Goal: Task Accomplishment & Management: Manage account settings

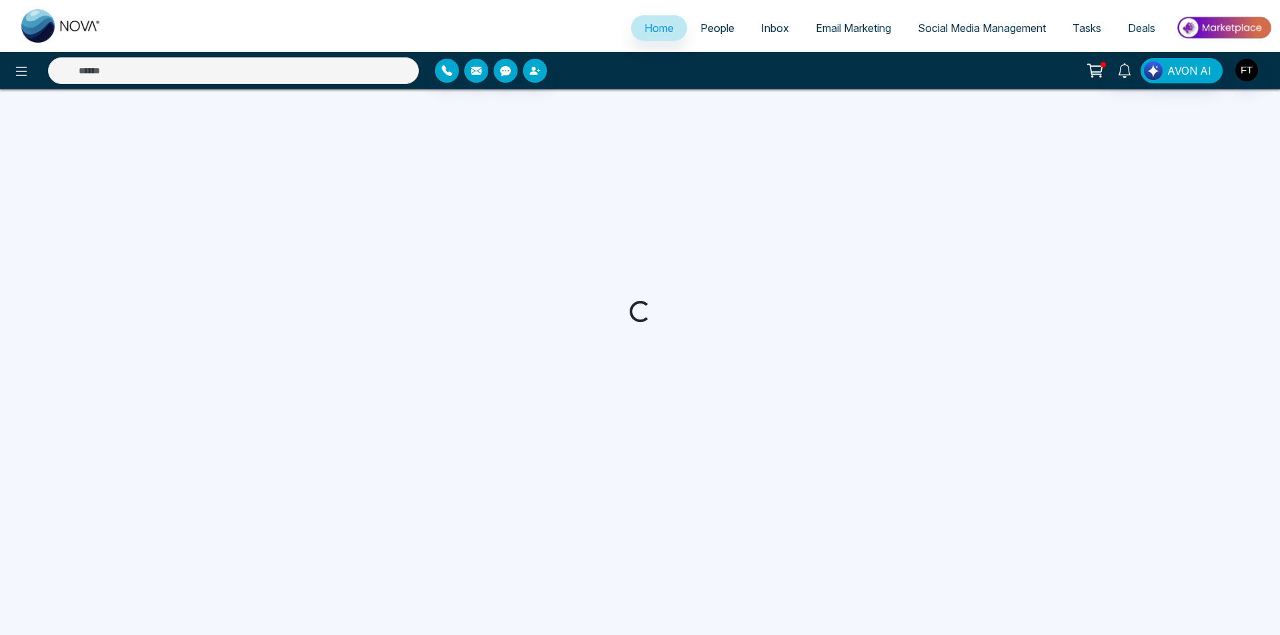
click at [1200, 70] on span "AVON AI" at bounding box center [1190, 71] width 44 height 16
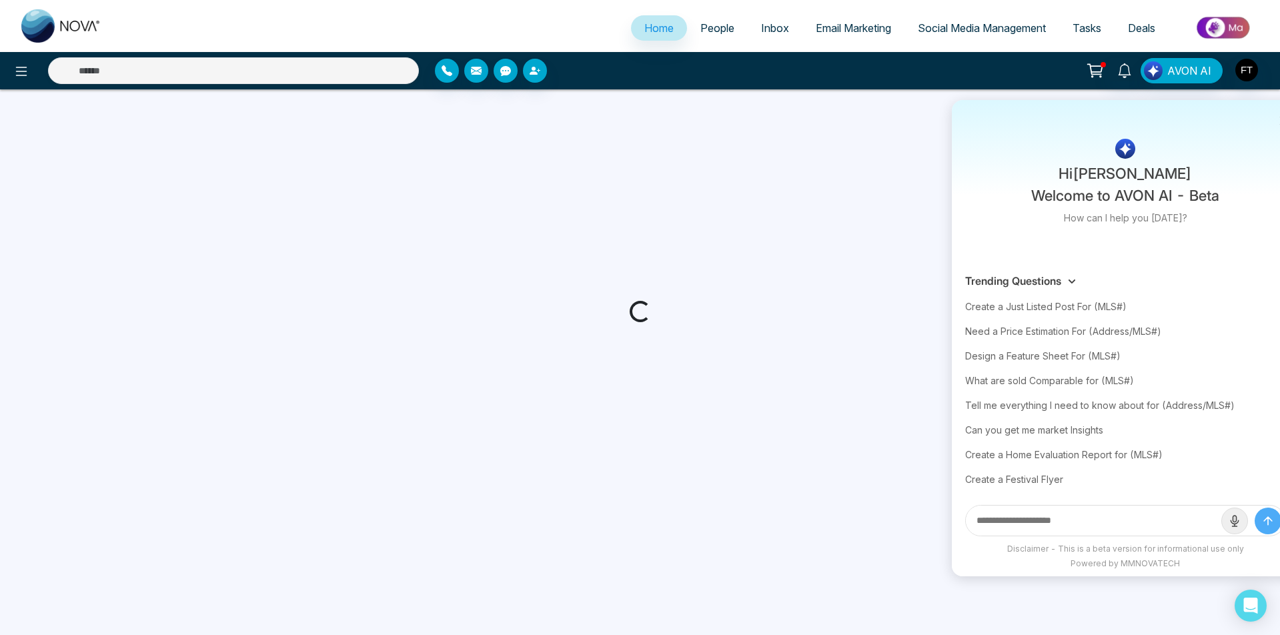
click at [1247, 73] on img "button" at bounding box center [1247, 70] width 23 height 23
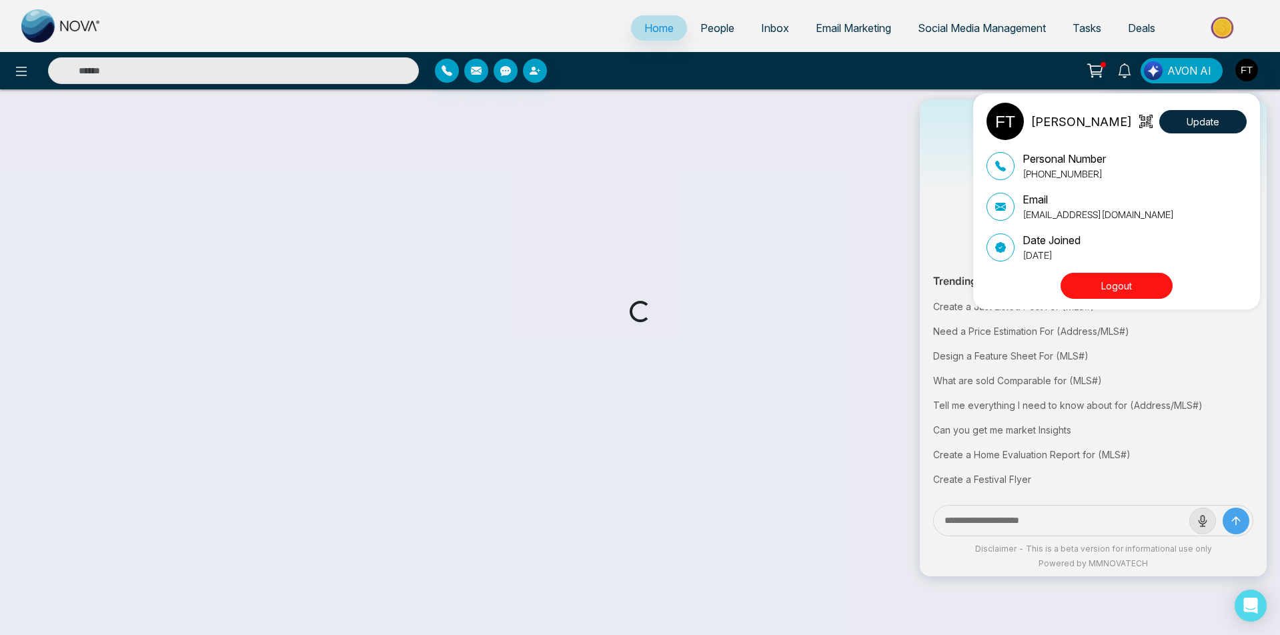
select select "*"
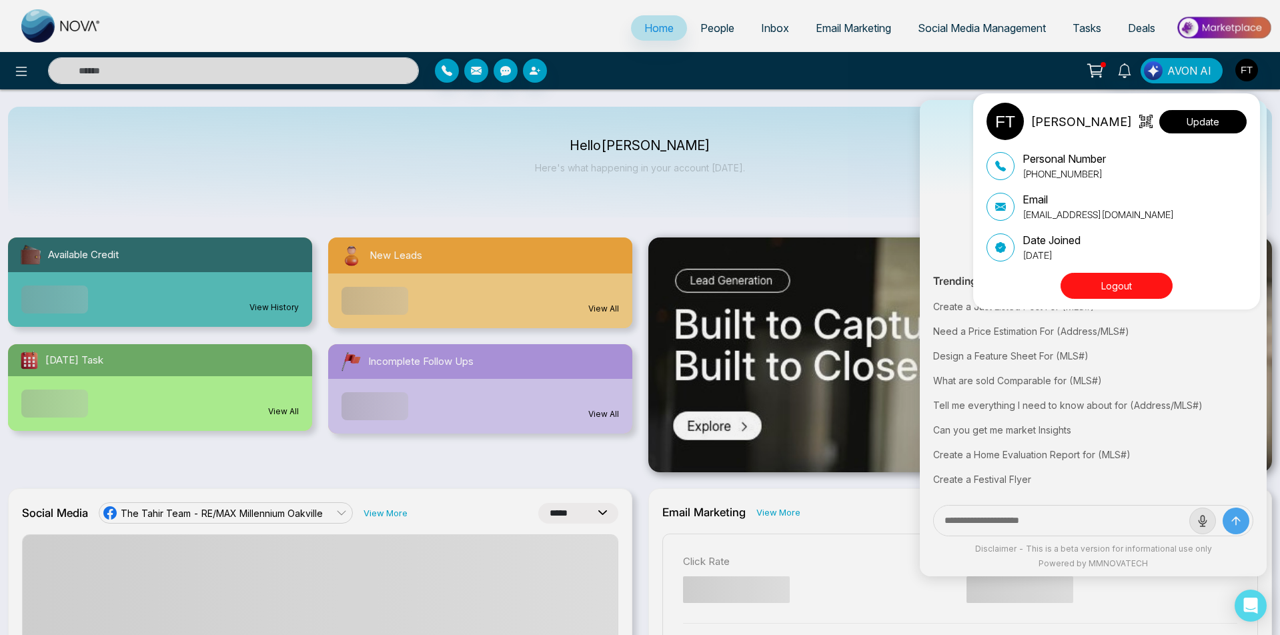
click at [1206, 126] on button "Update" at bounding box center [1203, 121] width 87 height 23
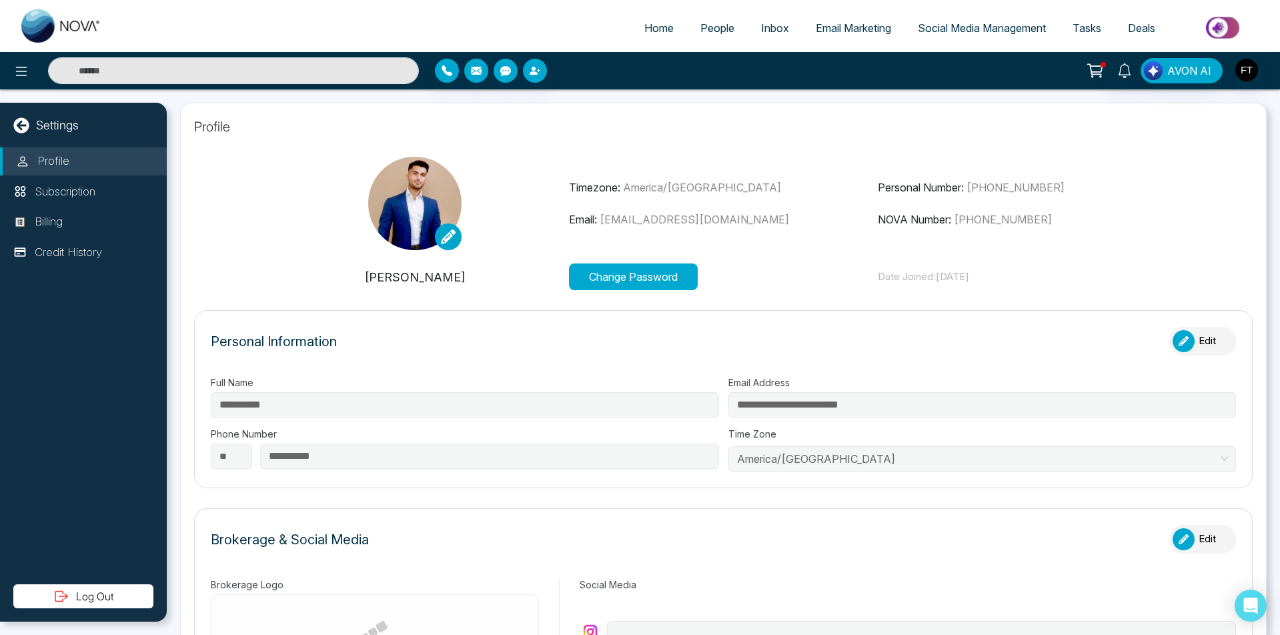
click at [1178, 59] on button "AVON AI" at bounding box center [1182, 70] width 82 height 25
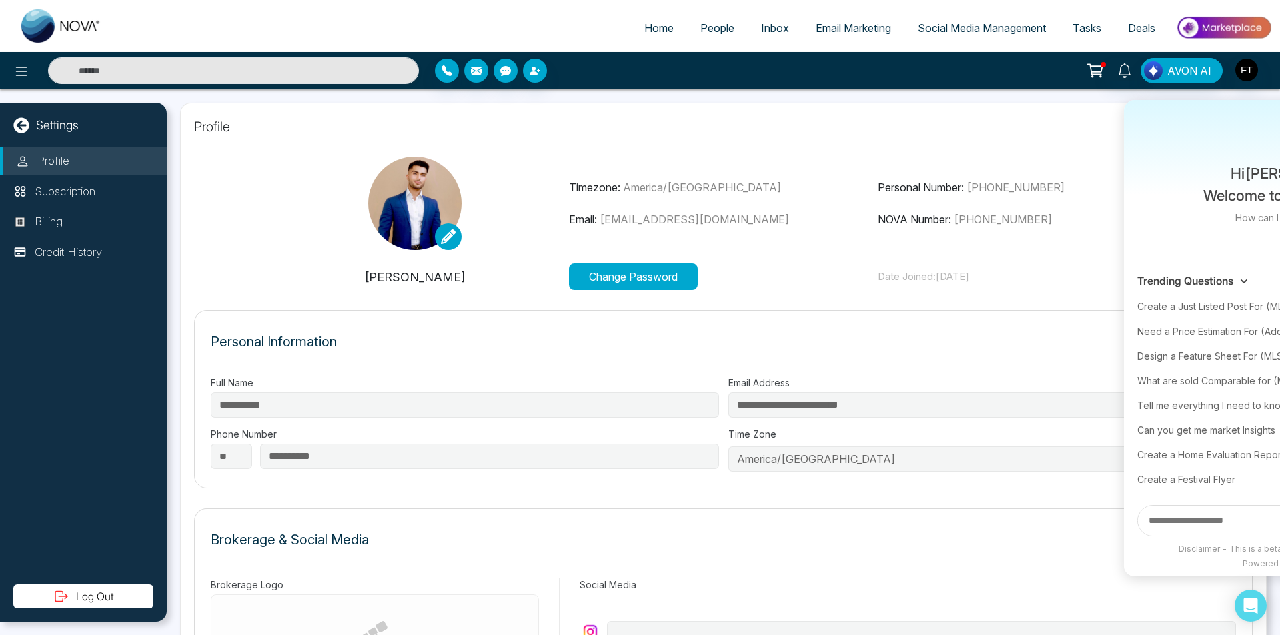
click at [1182, 73] on span "AVON AI" at bounding box center [1190, 71] width 44 height 16
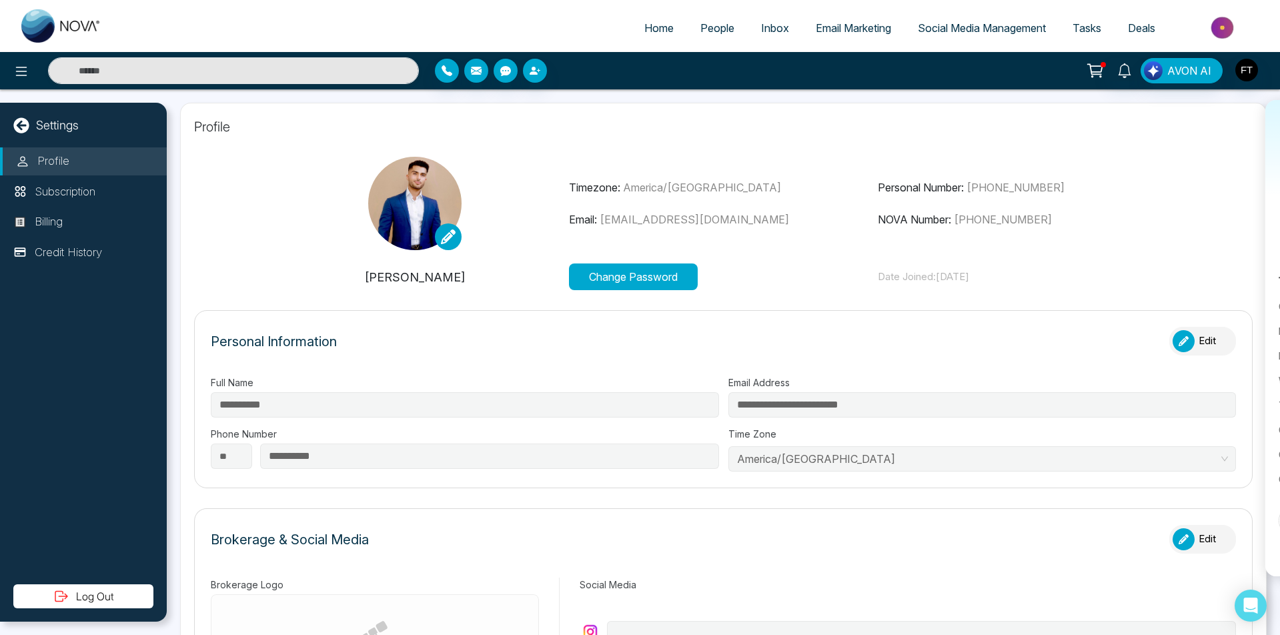
click at [1194, 69] on span "AVON AI" at bounding box center [1190, 71] width 44 height 16
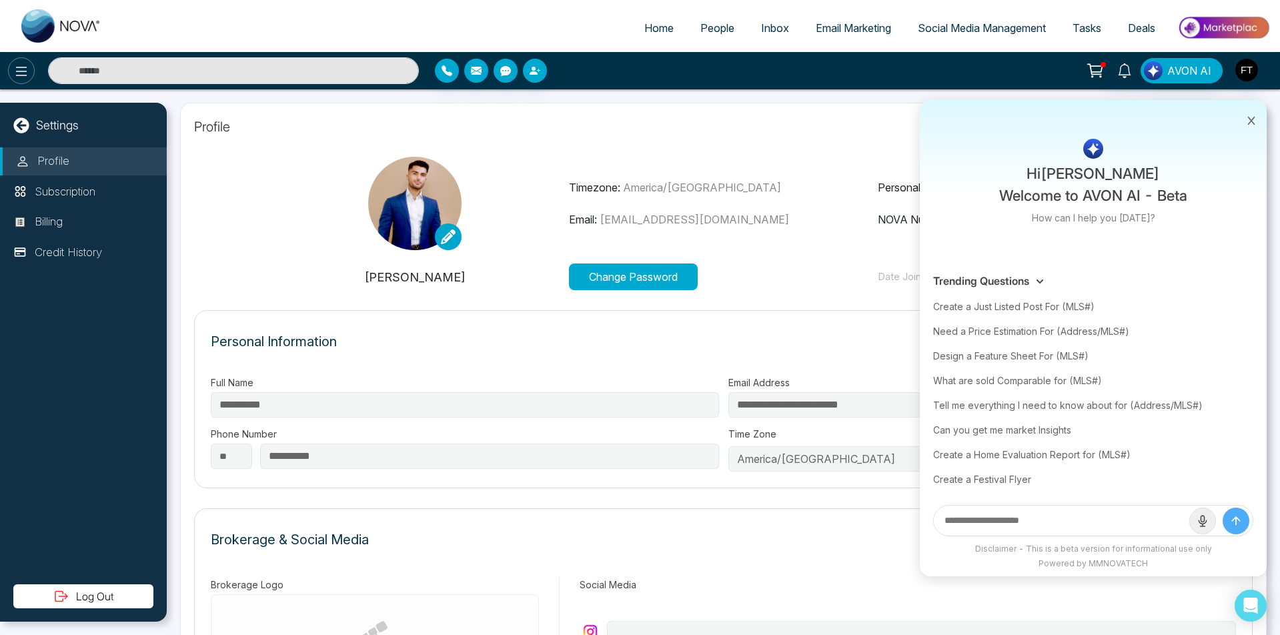
click at [28, 68] on icon at bounding box center [21, 71] width 16 height 16
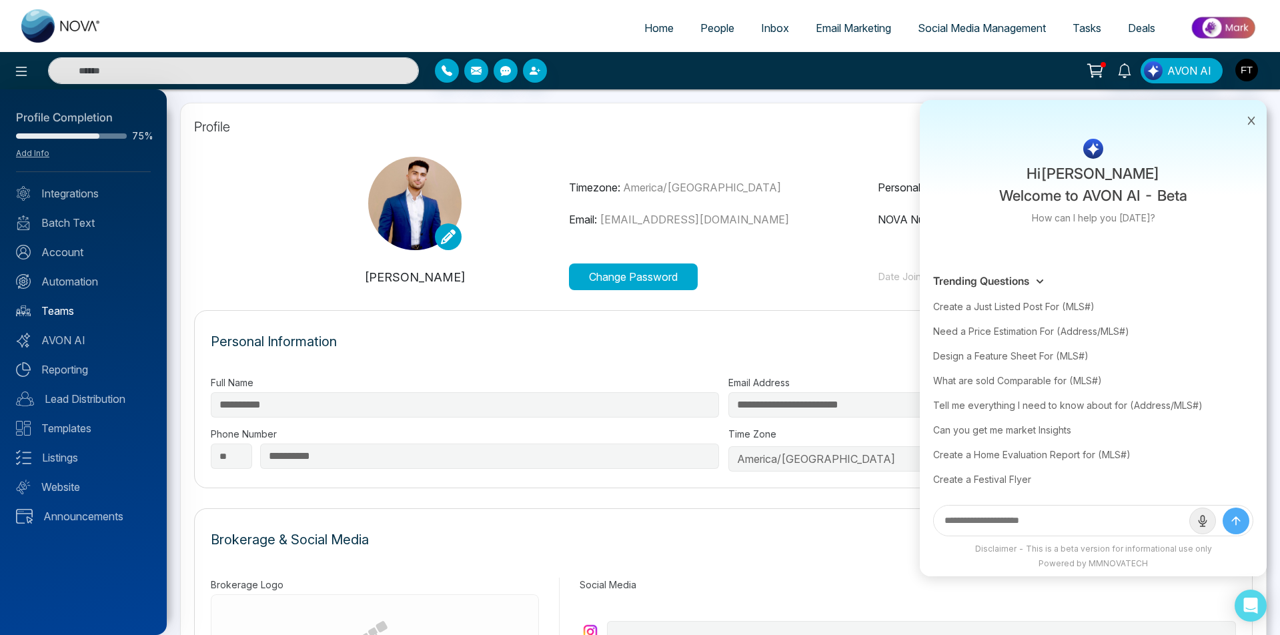
click at [71, 307] on link "Teams" at bounding box center [83, 311] width 135 height 16
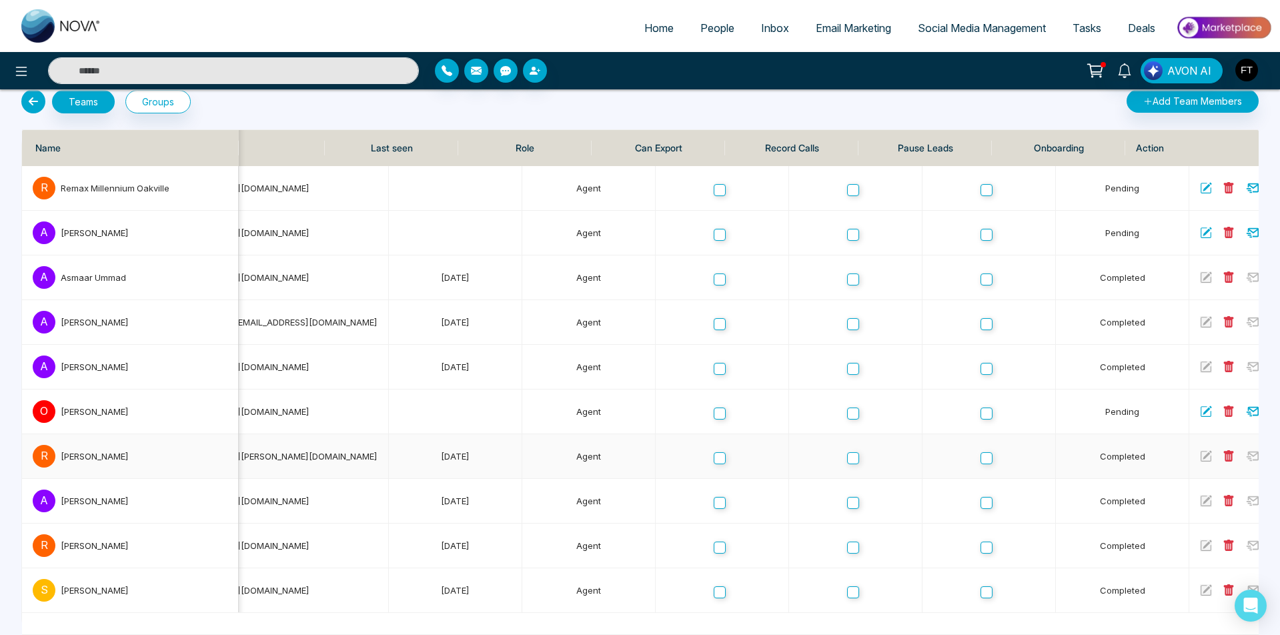
scroll to position [0, 216]
click at [1225, 454] on icon at bounding box center [1230, 455] width 10 height 11
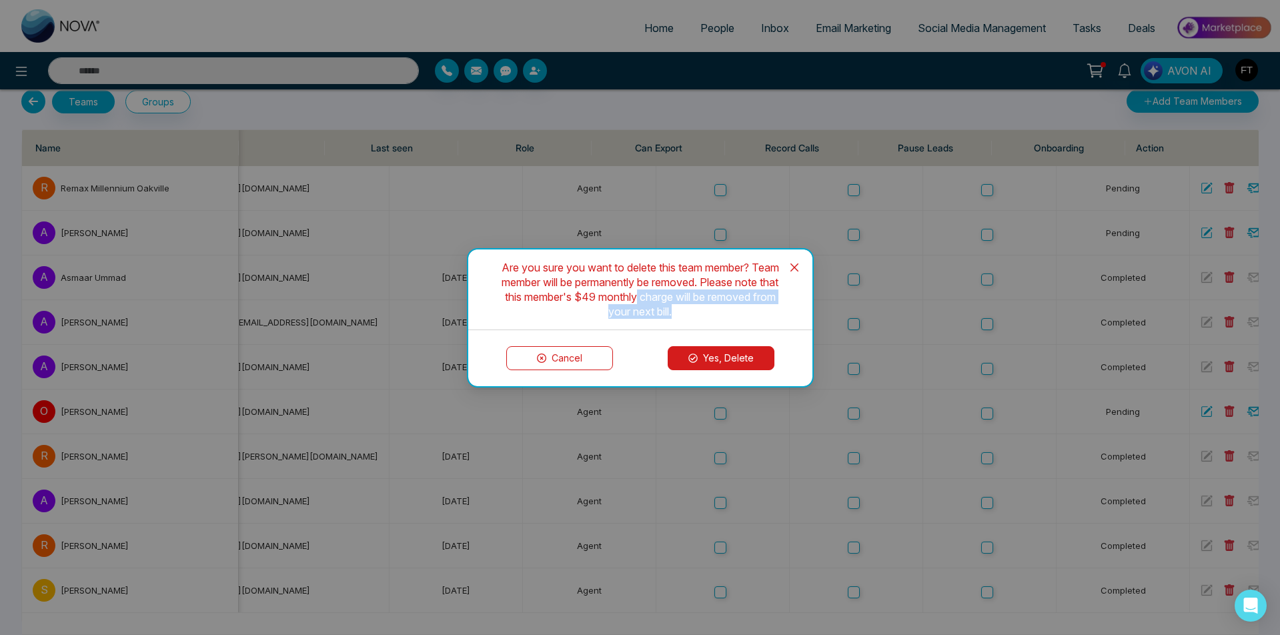
drag, startPoint x: 635, startPoint y: 300, endPoint x: 690, endPoint y: 307, distance: 55.2
click at [690, 307] on div "Are you sure you want to delete this team member? Team member will be permanent…" at bounding box center [640, 289] width 312 height 59
click at [691, 306] on div "Are you sure you want to delete this team member? Team member will be permanent…" at bounding box center [640, 289] width 312 height 59
click at [791, 264] on icon "close" at bounding box center [794, 267] width 8 height 8
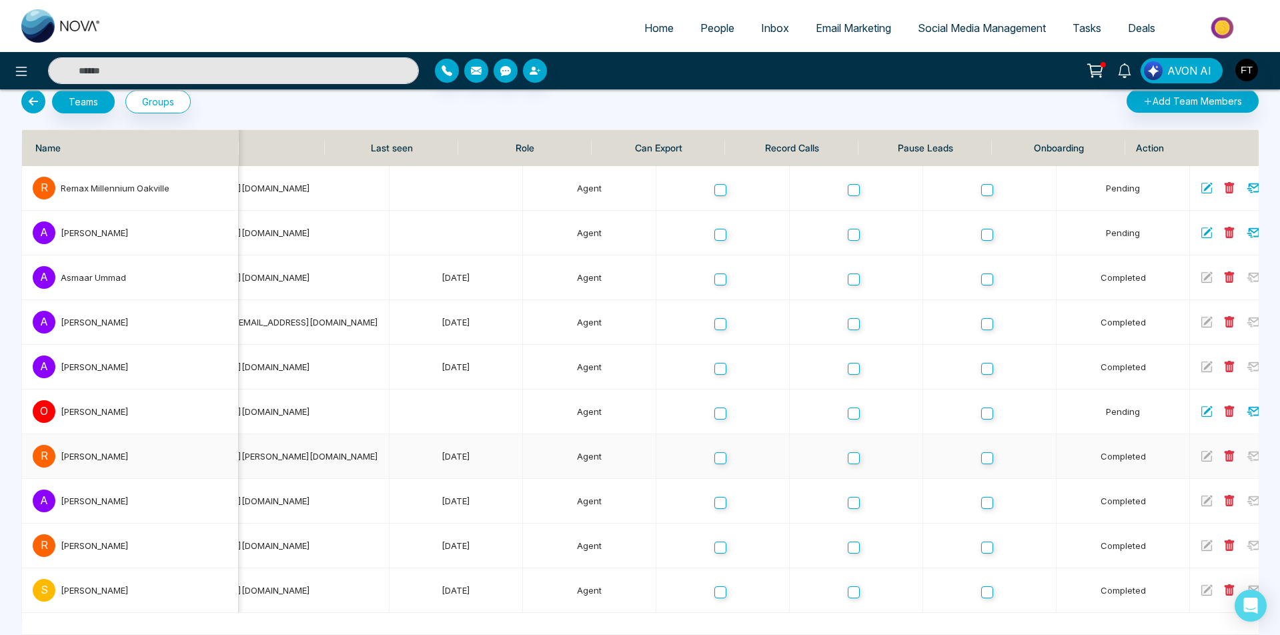
scroll to position [0, 0]
drag, startPoint x: 21, startPoint y: 99, endPoint x: 39, endPoint y: 99, distance: 18.0
click at [23, 99] on icon at bounding box center [33, 101] width 24 height 24
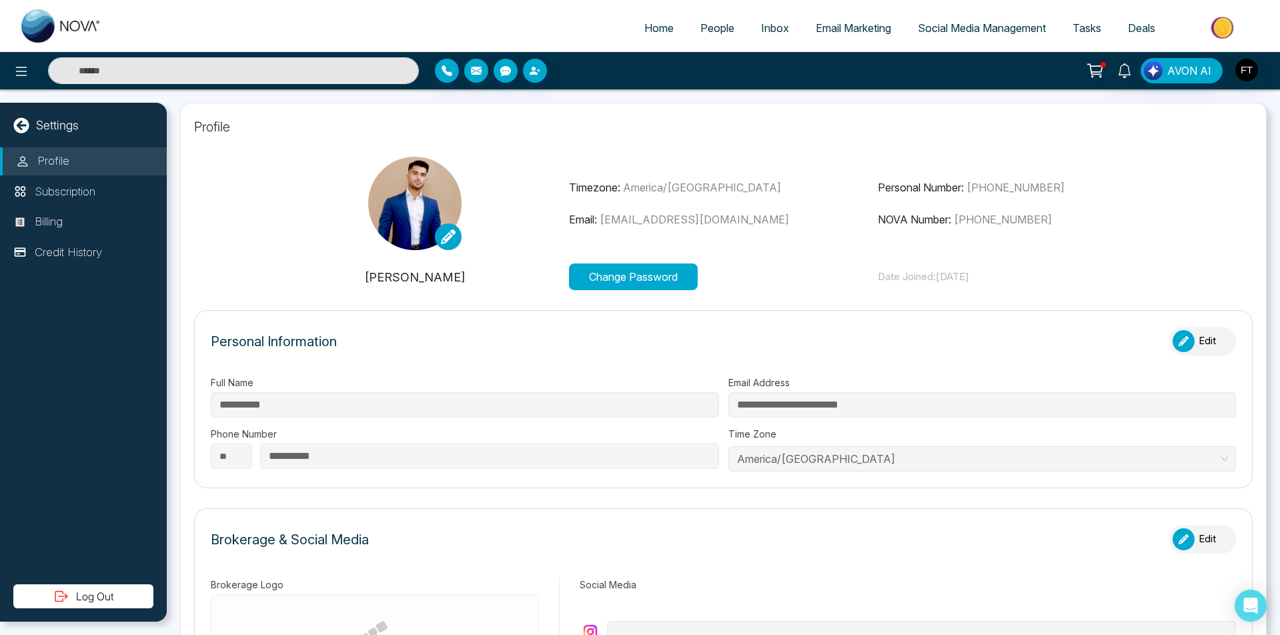
click at [15, 129] on icon at bounding box center [20, 124] width 15 height 15
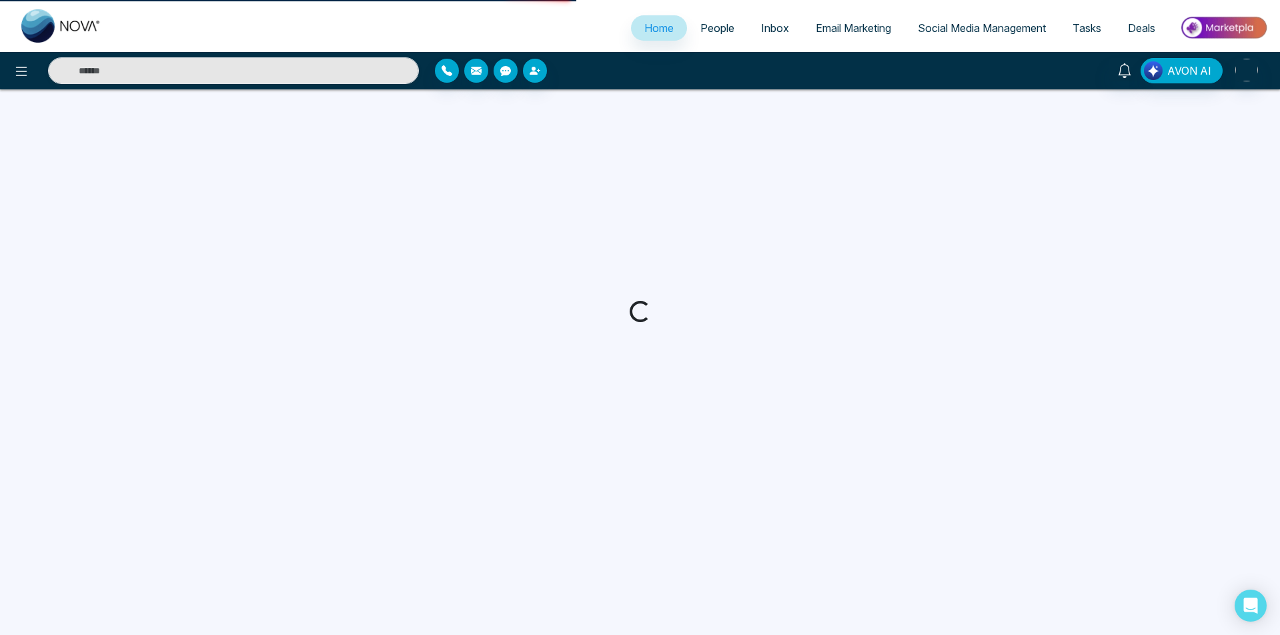
select select "*"
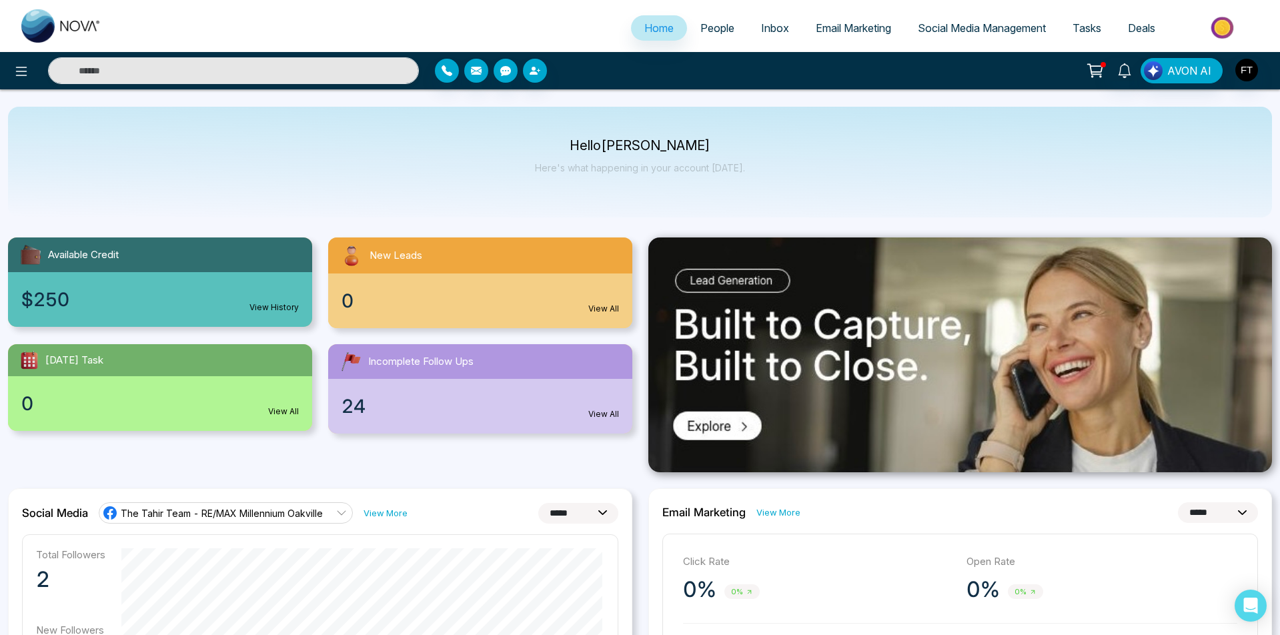
click at [721, 29] on span "People" at bounding box center [718, 27] width 34 height 13
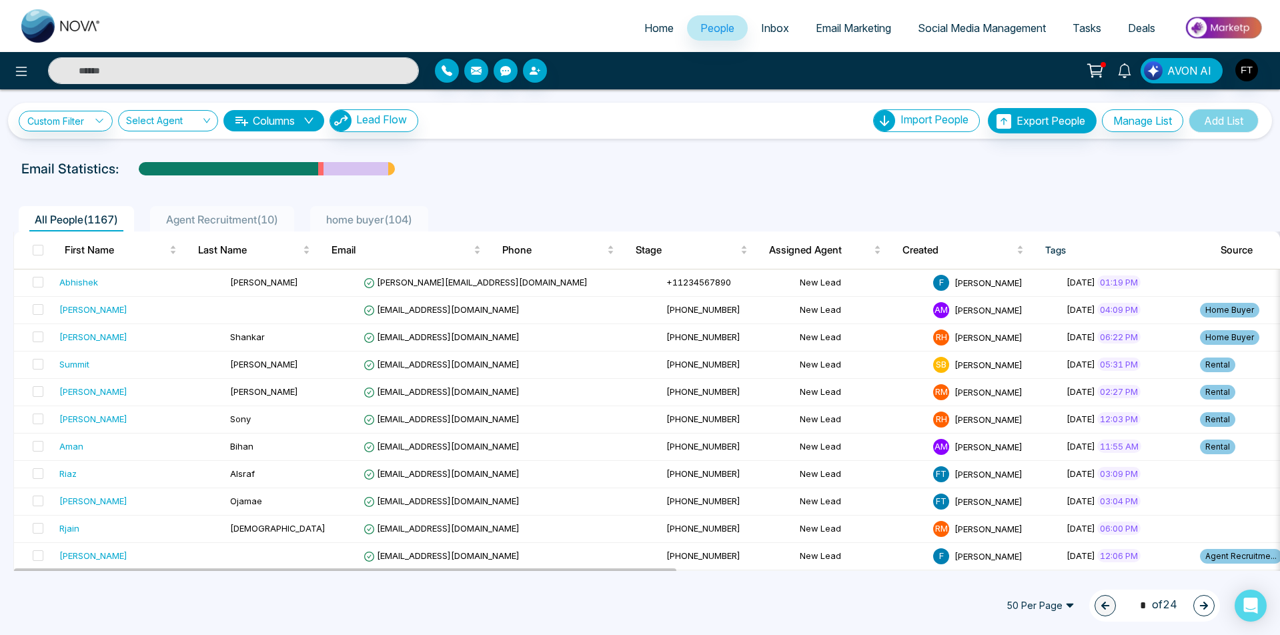
click at [1145, 124] on button "Manage List" at bounding box center [1142, 120] width 81 height 23
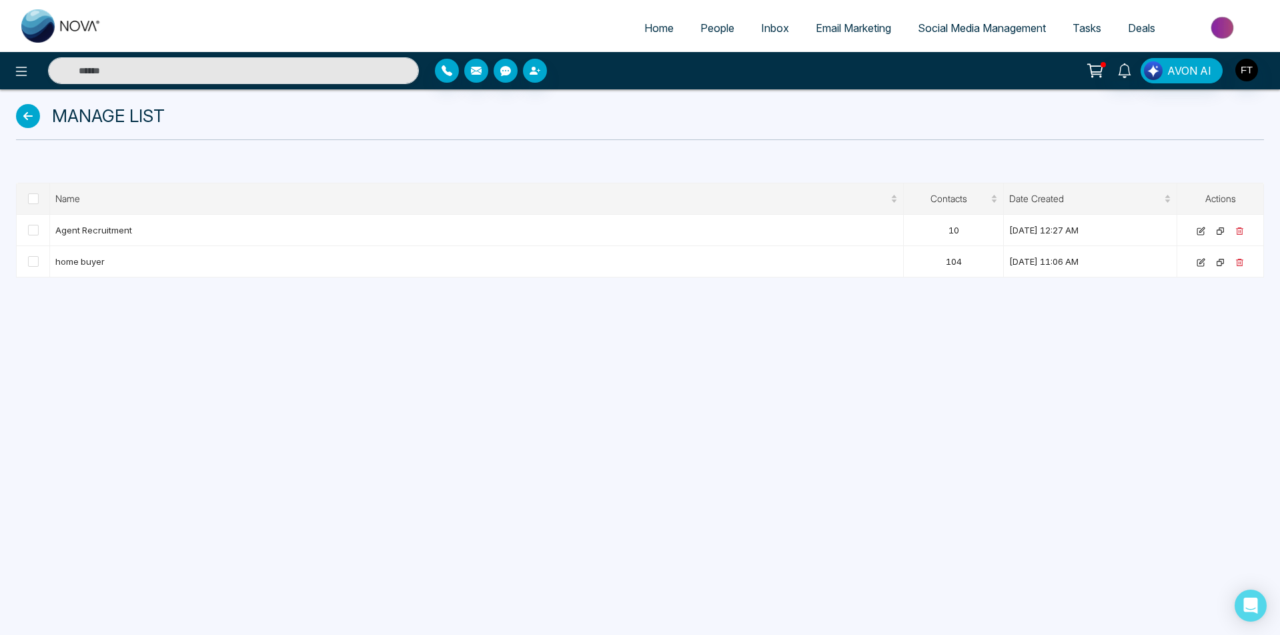
click at [25, 115] on icon at bounding box center [28, 116] width 24 height 24
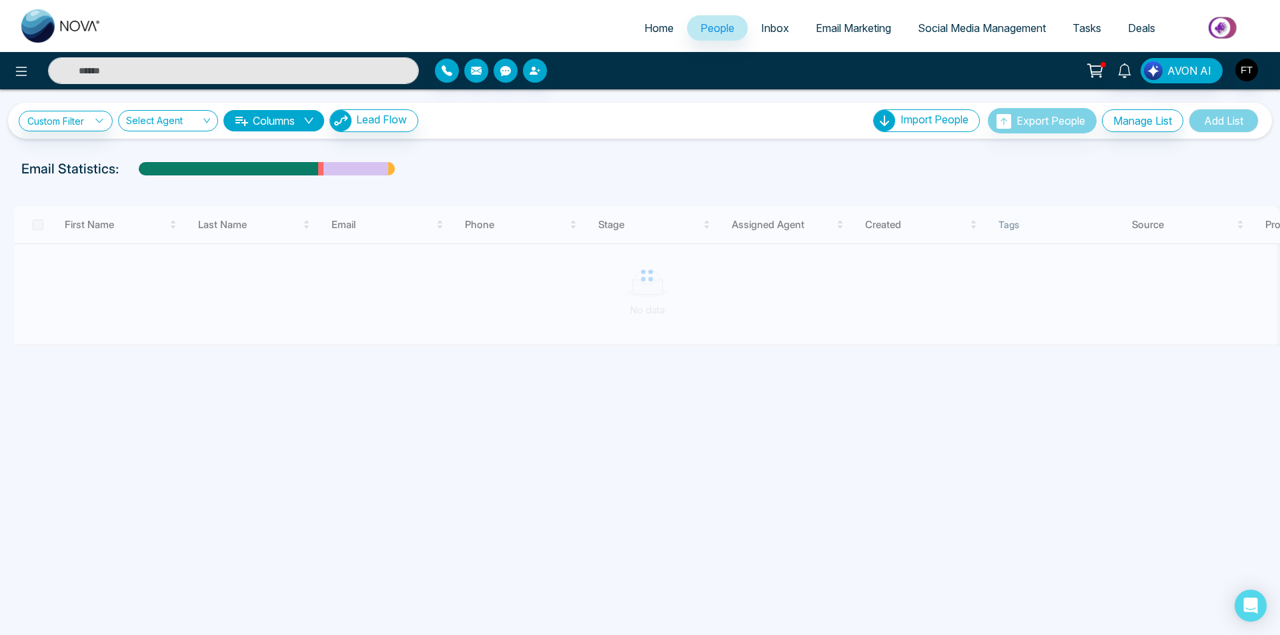
click at [186, 123] on input "search" at bounding box center [163, 123] width 75 height 25
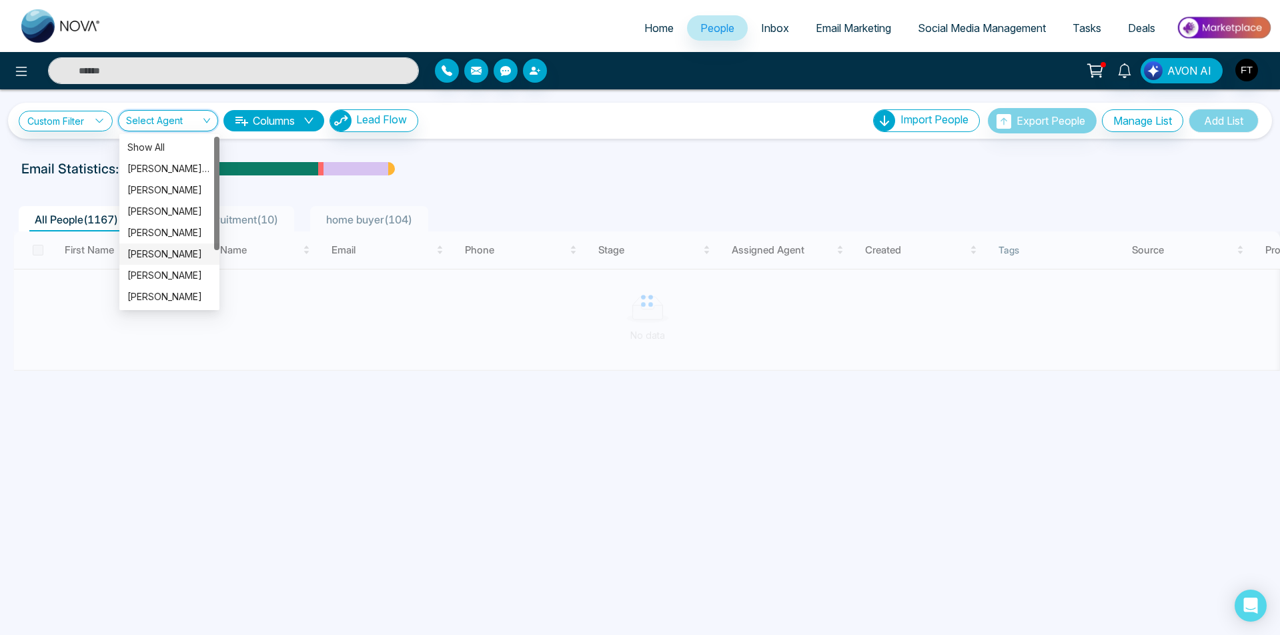
click at [189, 249] on div "[PERSON_NAME]" at bounding box center [169, 254] width 84 height 15
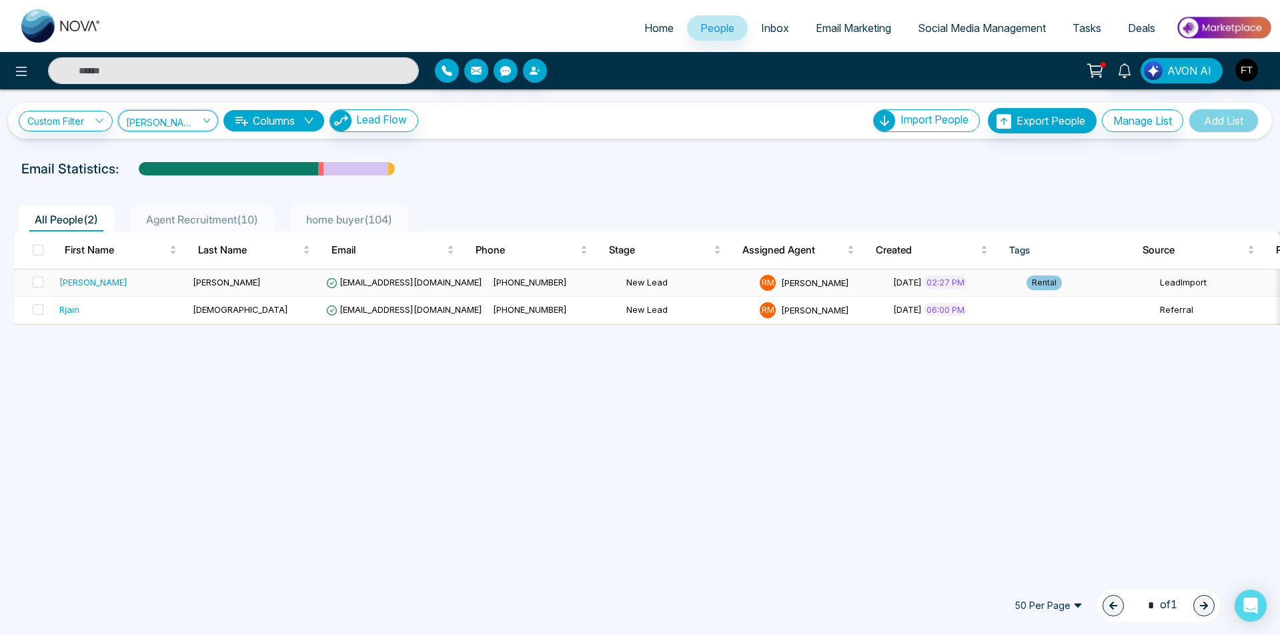
click at [413, 288] on span "[EMAIL_ADDRESS][DOMAIN_NAME]" at bounding box center [404, 282] width 156 height 11
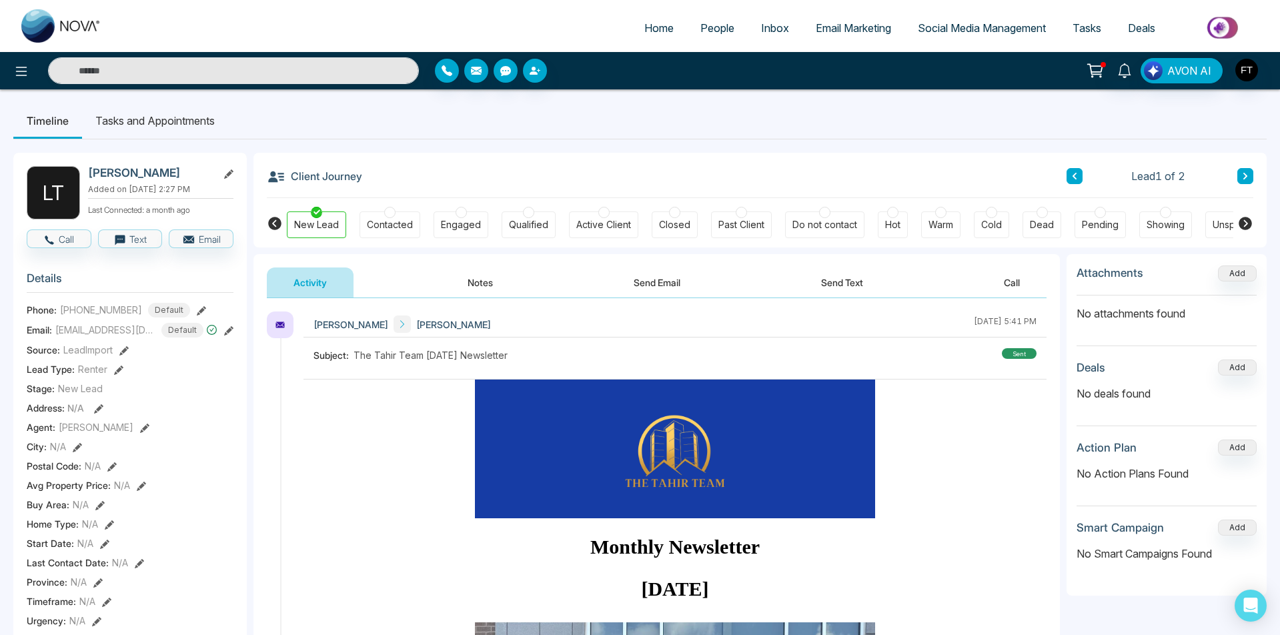
click at [1172, 71] on span "AVON AI" at bounding box center [1190, 71] width 44 height 16
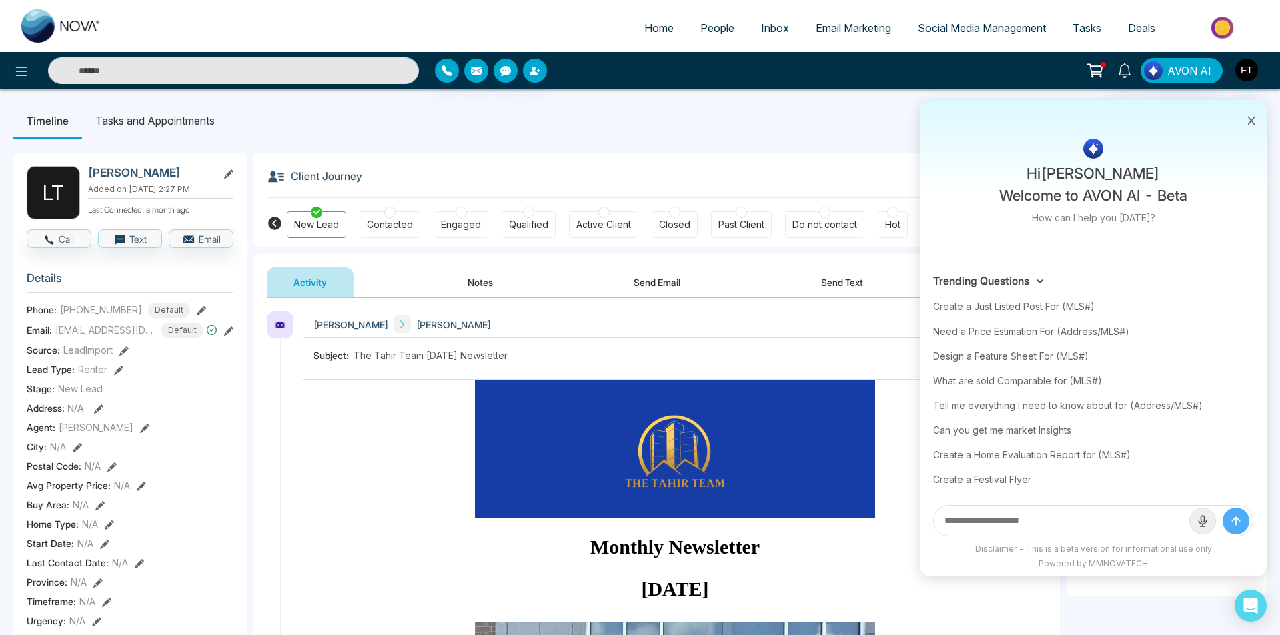
click at [1245, 75] on img "button" at bounding box center [1247, 70] width 23 height 23
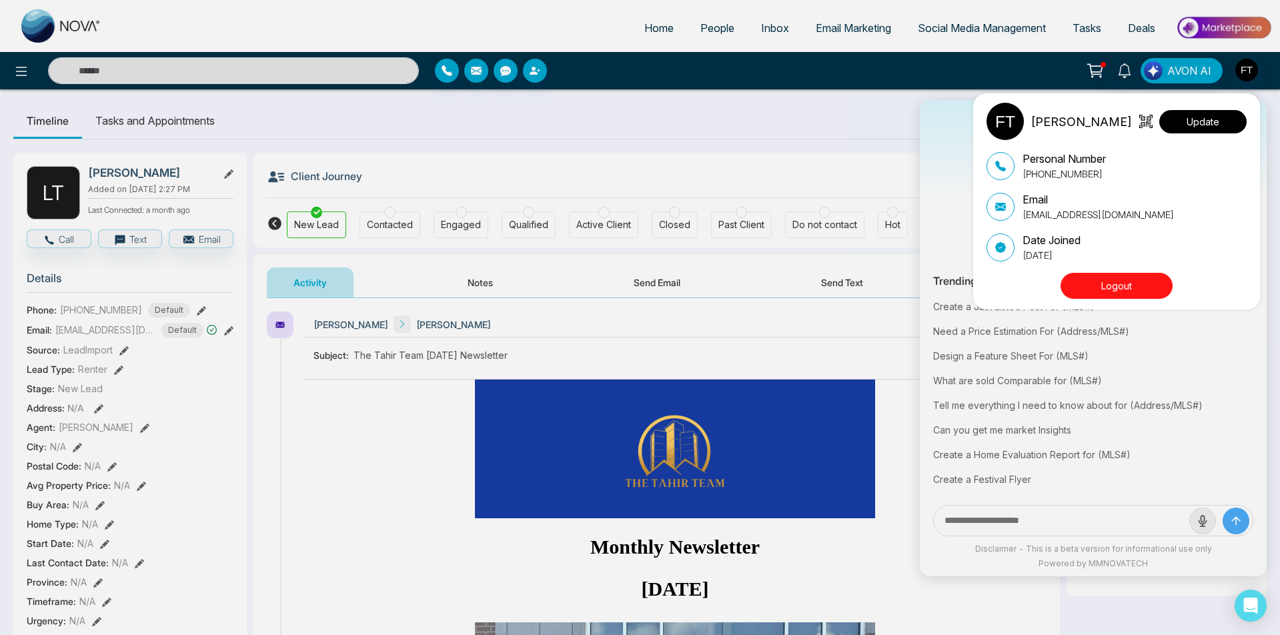
click at [1212, 125] on button "Update" at bounding box center [1203, 121] width 87 height 23
select select
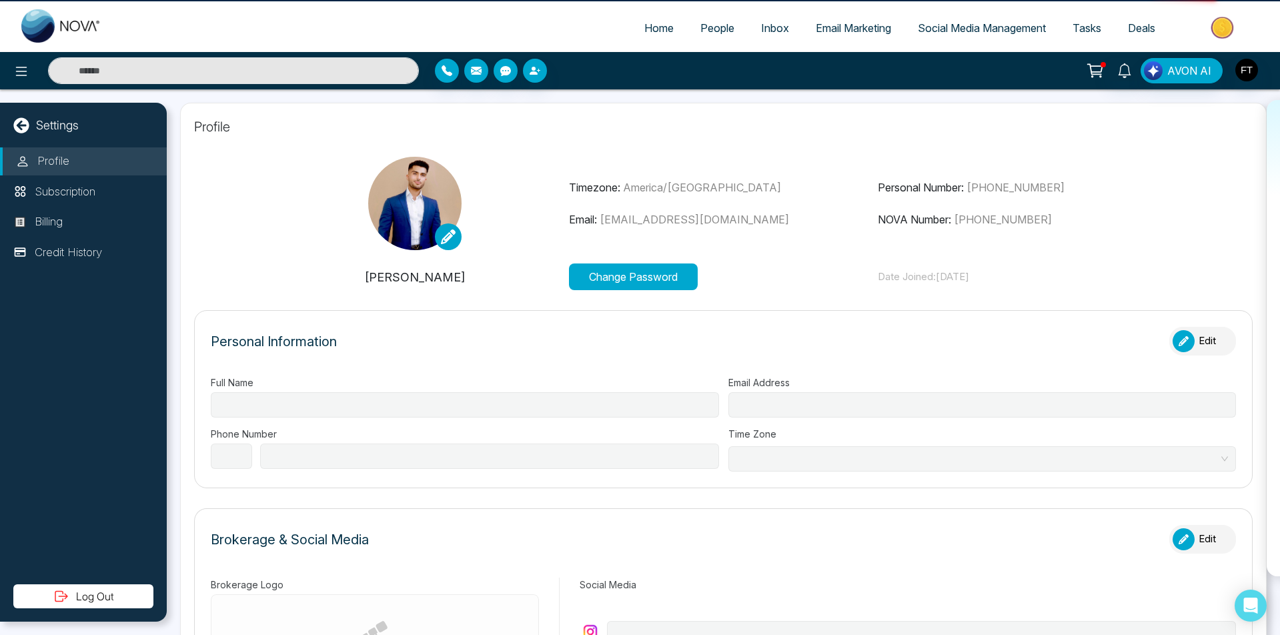
type input "**********"
select select "**"
type input "**********"
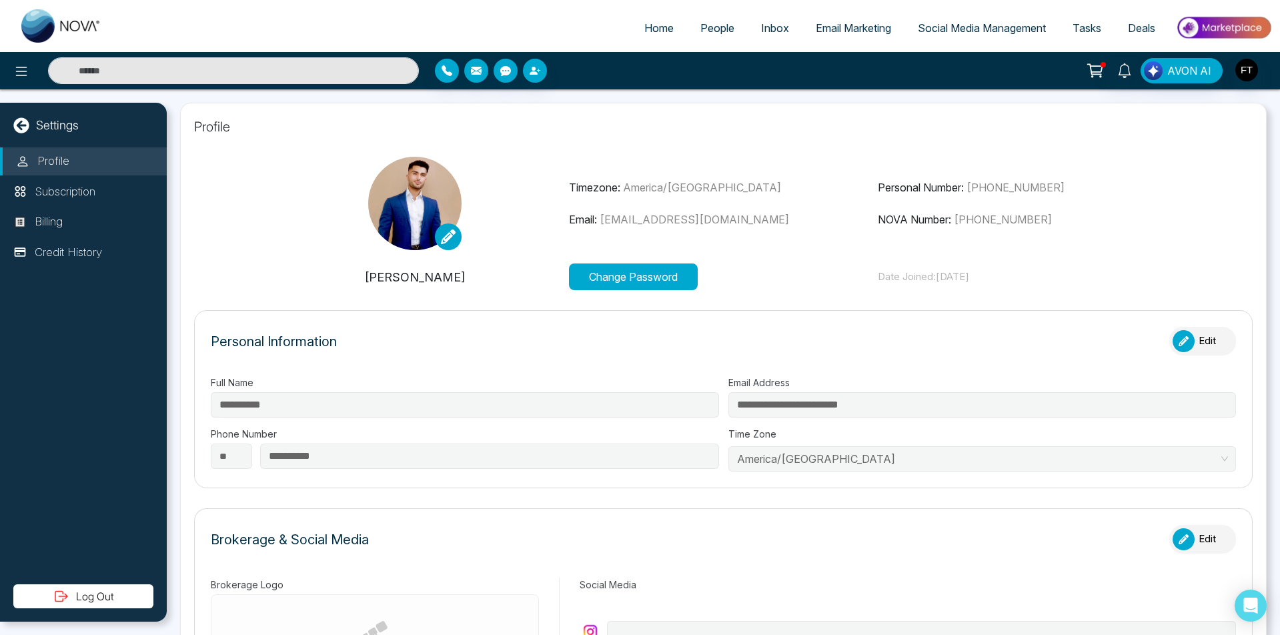
click at [653, 30] on span "Home" at bounding box center [659, 27] width 29 height 13
select select "*"
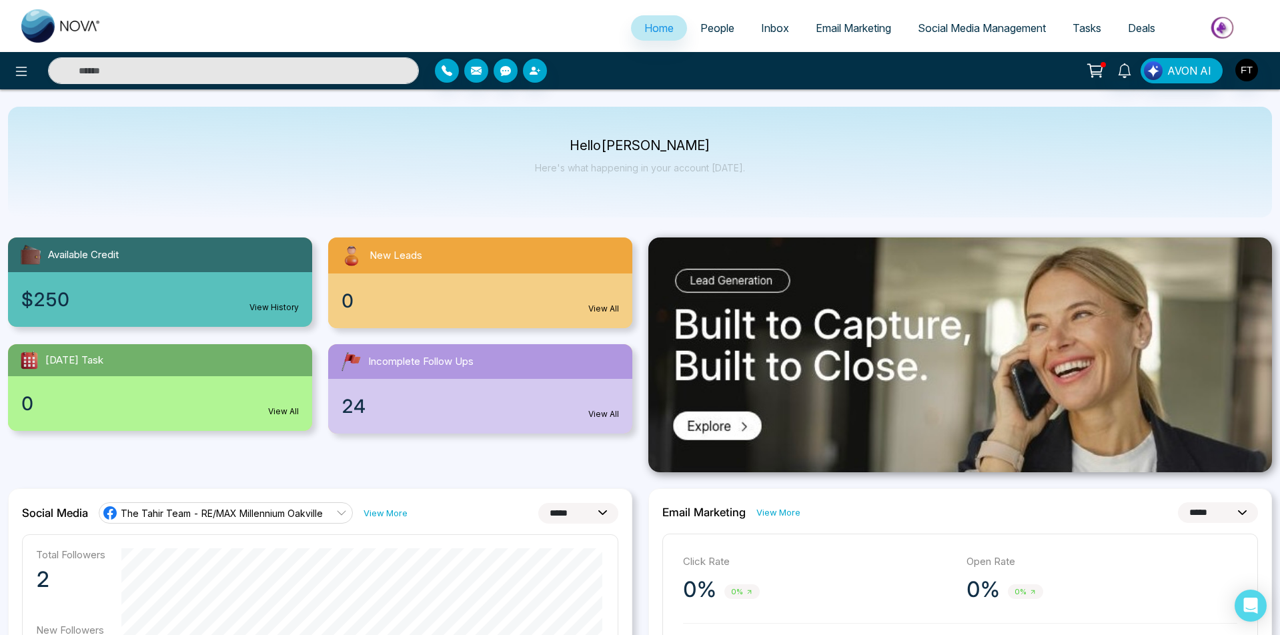
click at [1247, 73] on img "button" at bounding box center [1247, 70] width 23 height 23
